Goal: Complete application form

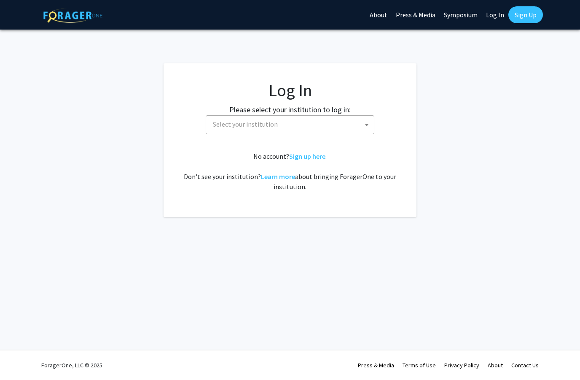
click at [361, 125] on span "Select your institution" at bounding box center [292, 124] width 165 height 17
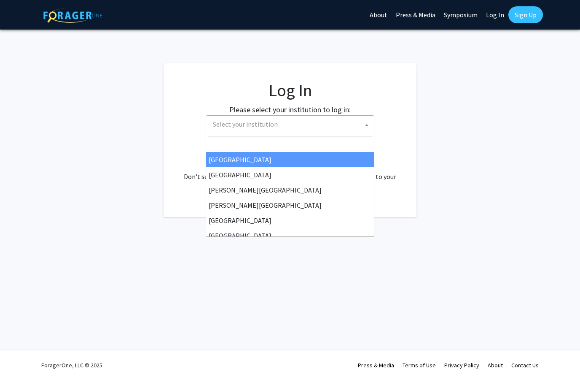
select select "34"
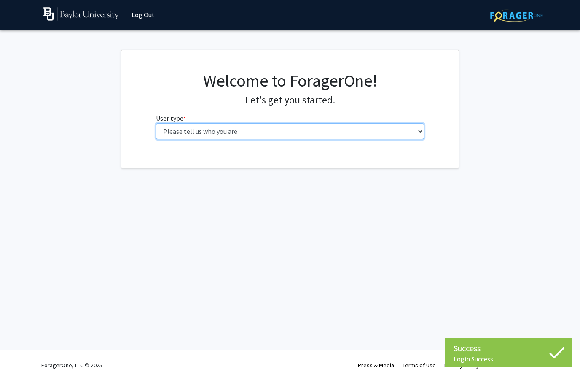
click at [423, 129] on select "Please tell us who you are Undergraduate Student Master's Student Doctoral Cand…" at bounding box center [290, 131] width 269 height 16
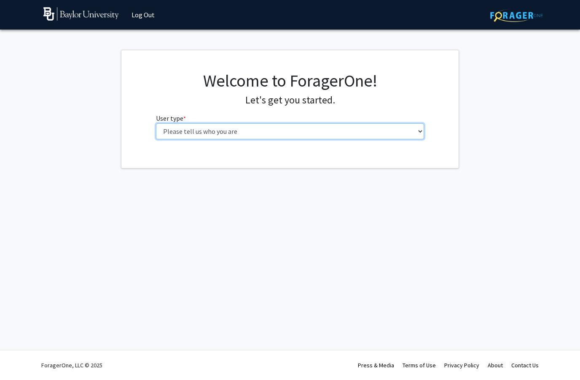
select select "5: faculty"
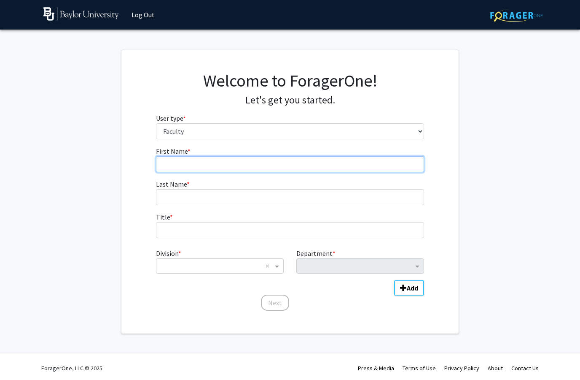
click at [405, 163] on input "First Name * required" at bounding box center [290, 164] width 269 height 16
type input "[PERSON_NAME]"
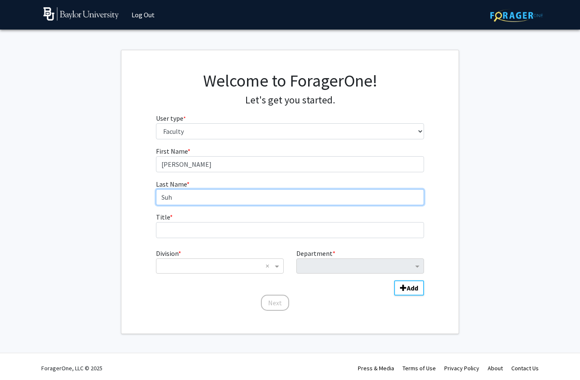
type input "Suh"
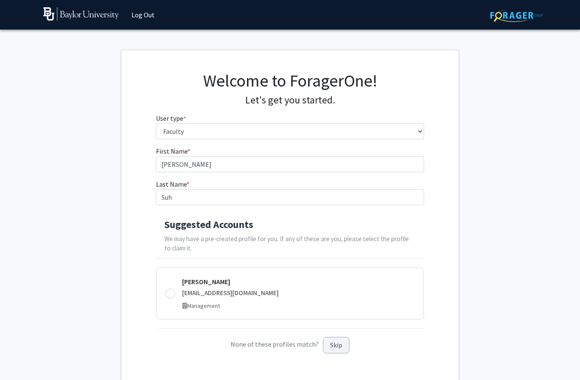
click at [337, 347] on button "Skip" at bounding box center [336, 345] width 27 height 16
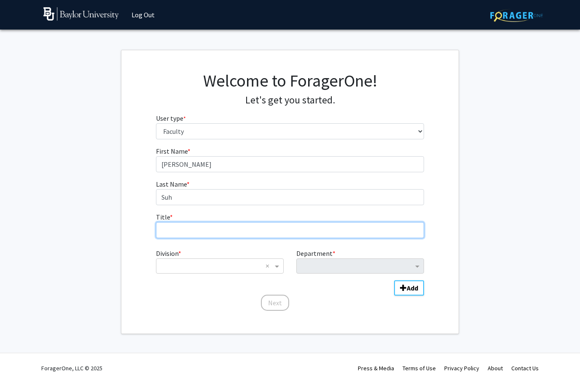
click at [258, 227] on input "Title * required" at bounding box center [290, 230] width 269 height 16
type input "Associate Professor"
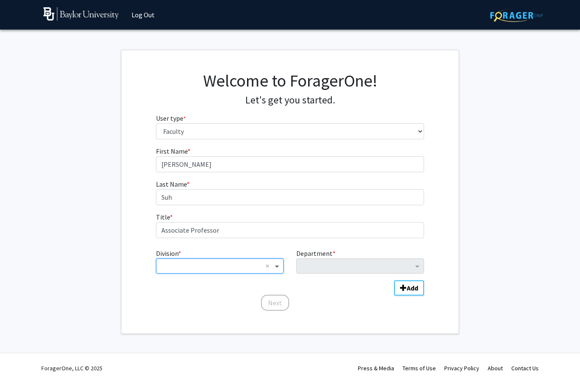
click at [279, 264] on span "Division" at bounding box center [278, 266] width 11 height 10
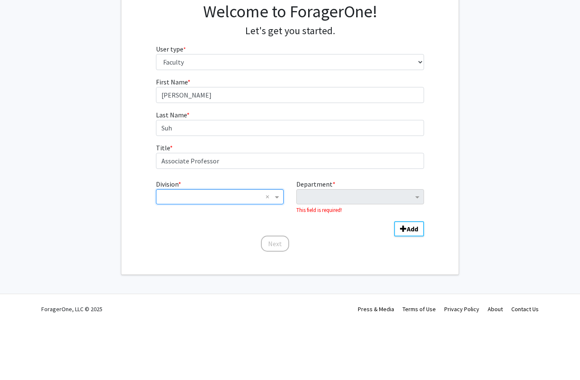
scroll to position [13, 0]
click at [278, 248] on span "Division" at bounding box center [278, 253] width 11 height 10
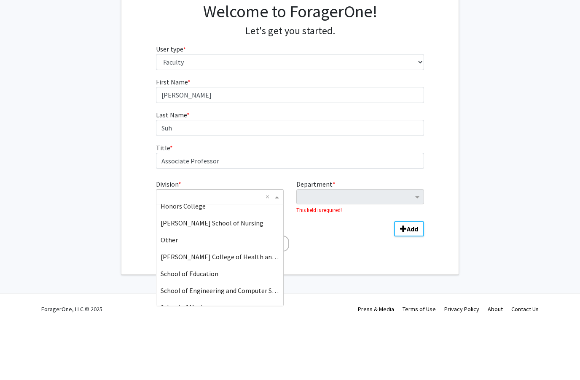
scroll to position [126, 0]
click at [214, 324] on span "School of Education" at bounding box center [190, 328] width 58 height 8
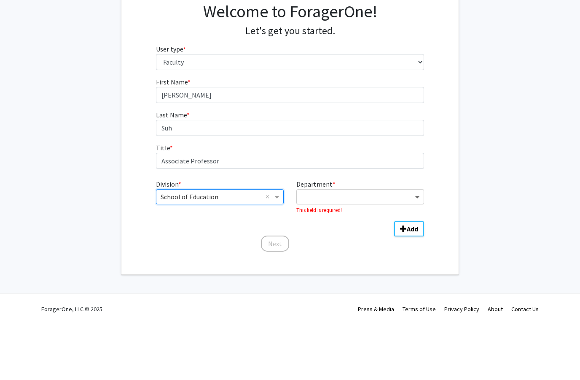
click at [416, 248] on span "Department" at bounding box center [418, 253] width 11 height 10
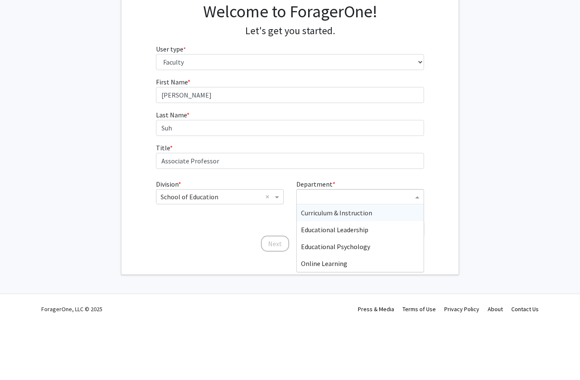
click at [378, 260] on div "Curriculum & Instruction" at bounding box center [360, 268] width 127 height 17
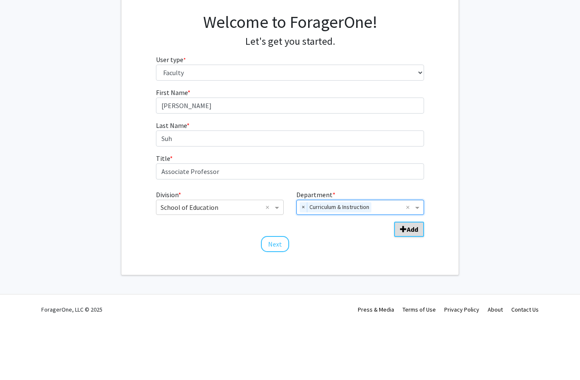
click at [413, 281] on b "Add" at bounding box center [412, 285] width 11 height 8
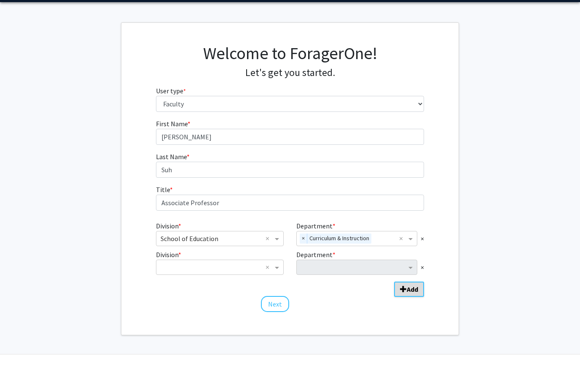
scroll to position [27, 0]
click at [278, 266] on span "Division" at bounding box center [278, 267] width 11 height 10
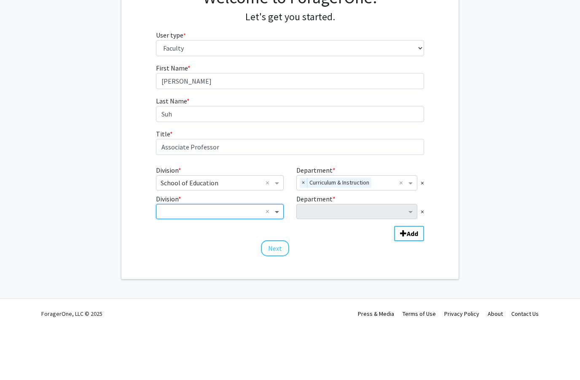
scroll to position [31, 0]
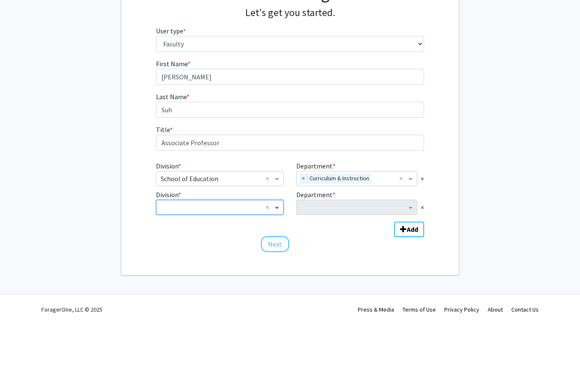
click at [279, 258] on span "Division" at bounding box center [278, 263] width 11 height 10
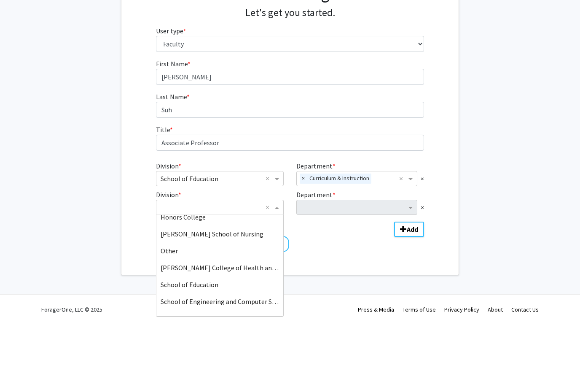
scroll to position [125, 0]
click at [213, 336] on span "School of Education" at bounding box center [190, 340] width 58 height 8
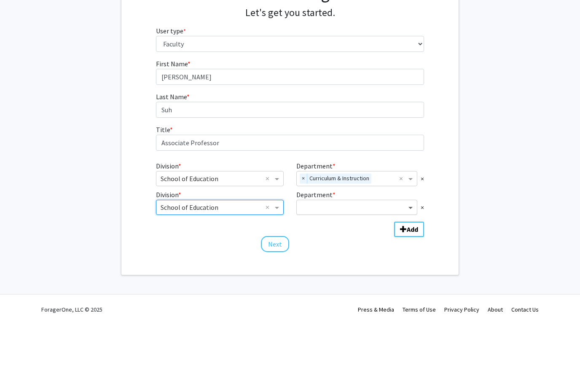
click at [411, 258] on span "Department" at bounding box center [412, 263] width 11 height 10
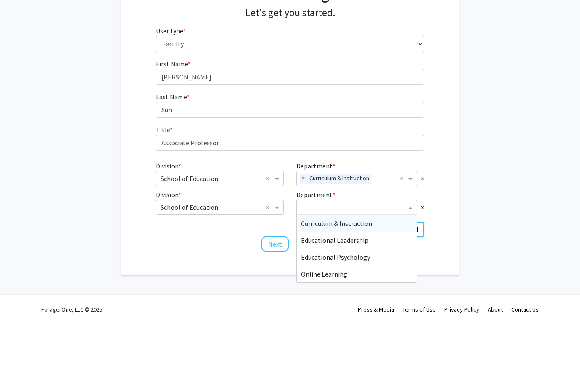
click at [370, 275] on span "Curriculum & Instruction" at bounding box center [336, 279] width 71 height 8
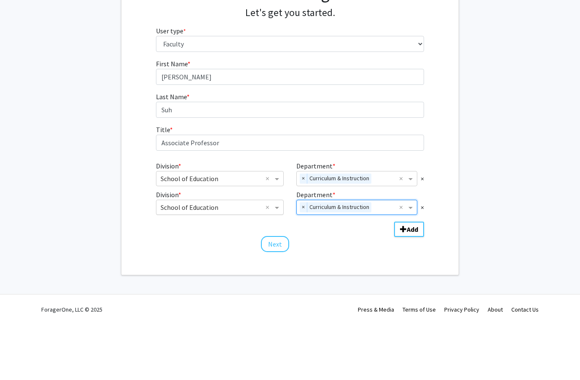
click at [262, 258] on input "Division" at bounding box center [212, 263] width 102 height 10
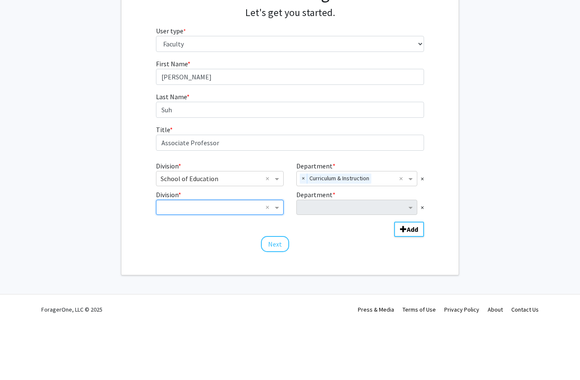
click at [509, 177] on fg-get-started "Welcome to ForagerOne! Let's get you started. User type * required Please tell …" at bounding box center [290, 175] width 580 height 313
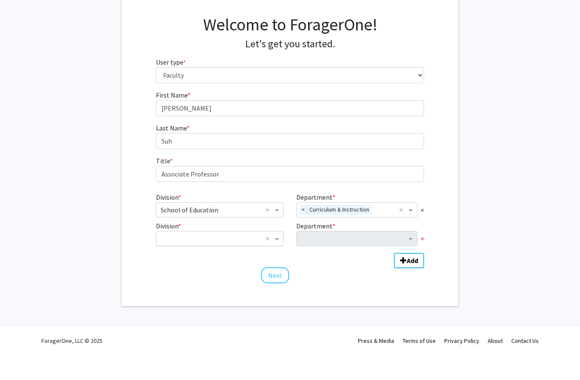
click at [424, 258] on span "×" at bounding box center [422, 263] width 3 height 10
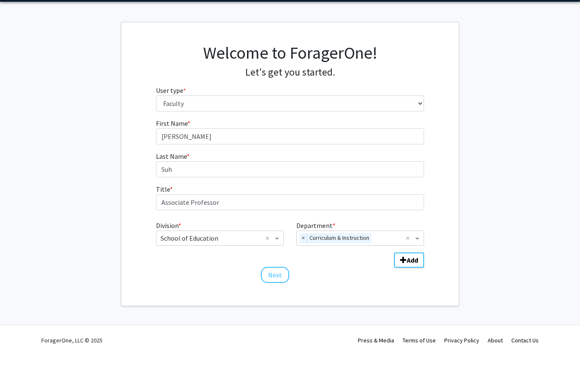
scroll to position [3, 0]
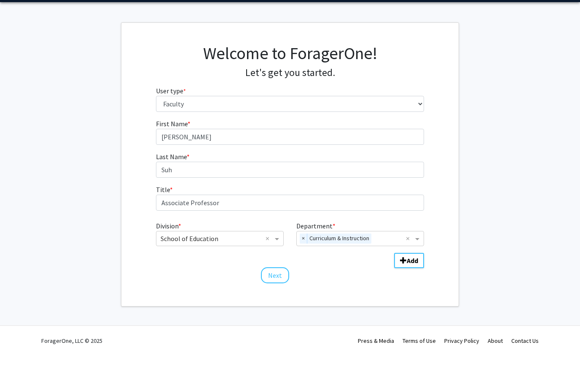
click at [505, 181] on fg-get-started "Welcome to ForagerOne! Let's get you started. User type * required Please tell …" at bounding box center [290, 189] width 580 height 284
click at [521, 166] on fg-get-started "Welcome to ForagerOne! Let's get you started. User type * required Please tell …" at bounding box center [290, 189] width 580 height 284
click at [277, 292] on button "Next" at bounding box center [275, 300] width 28 height 16
